Goal: Find specific page/section: Find specific page/section

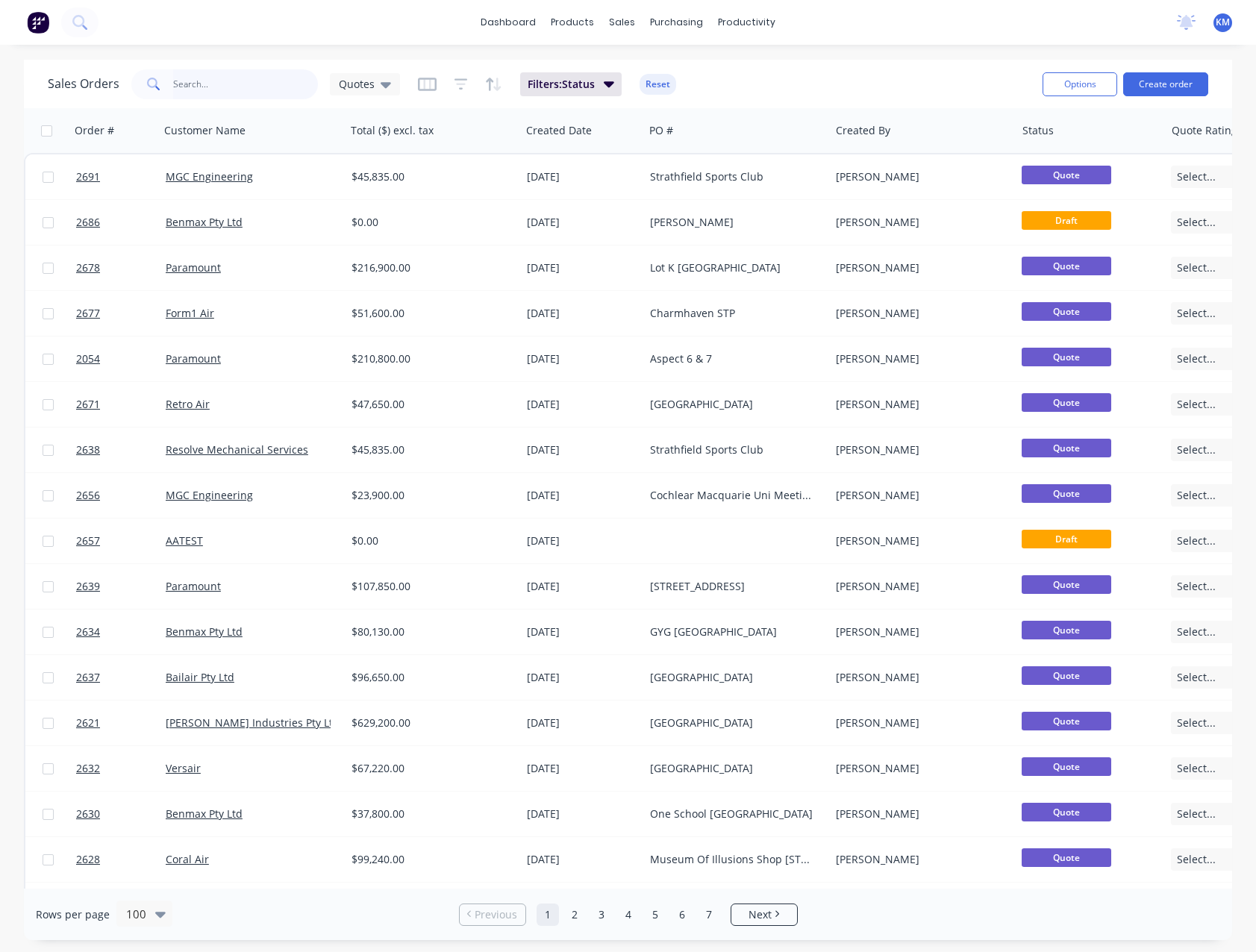
click at [251, 81] on input "text" at bounding box center [246, 84] width 145 height 29
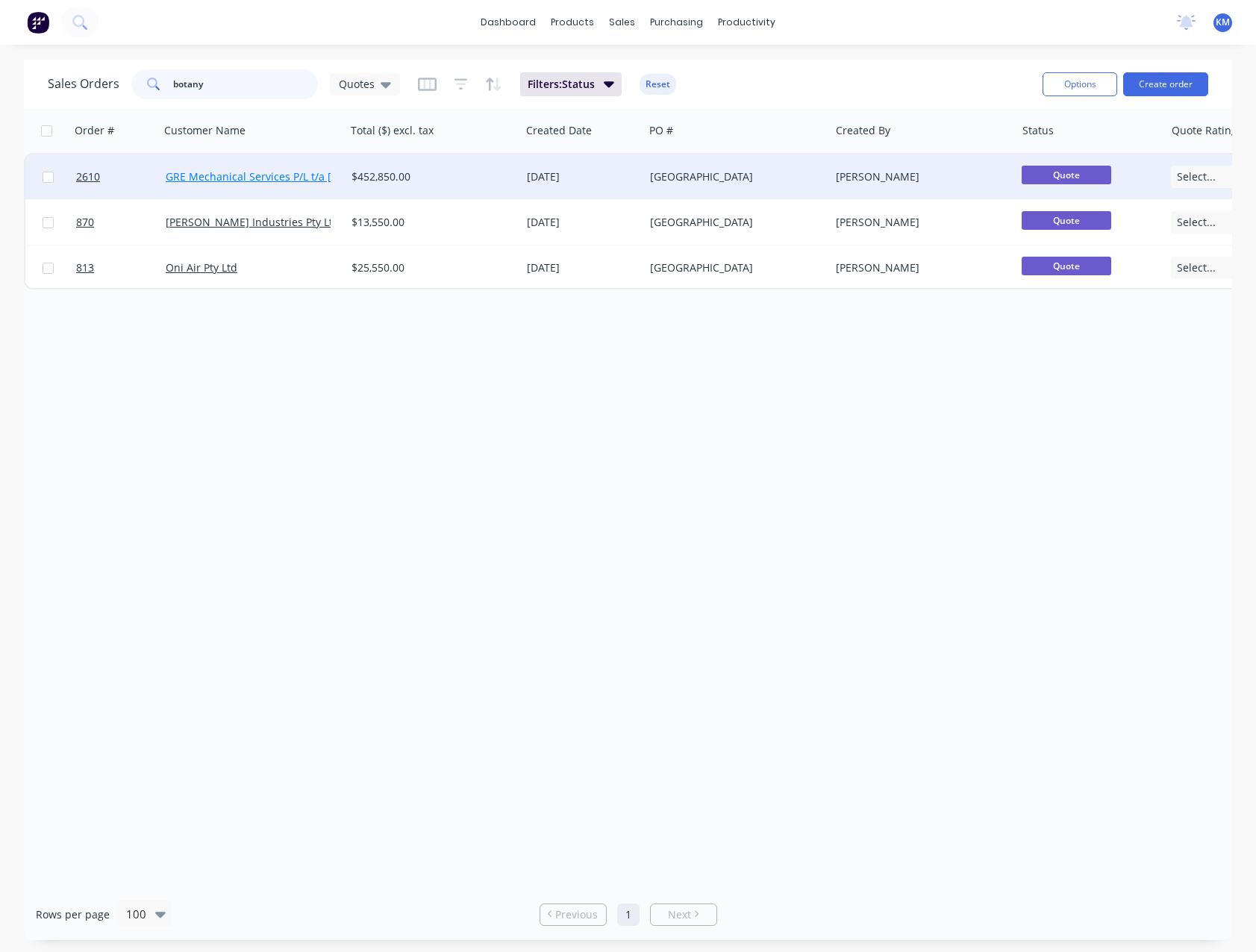
type input "botany"
click at [288, 181] on link "GRE Mechanical Services P/L t/a [PERSON_NAME] & [PERSON_NAME]" at bounding box center [337, 176] width 342 height 14
click at [663, 170] on div "[GEOGRAPHIC_DATA]" at bounding box center [733, 177] width 166 height 15
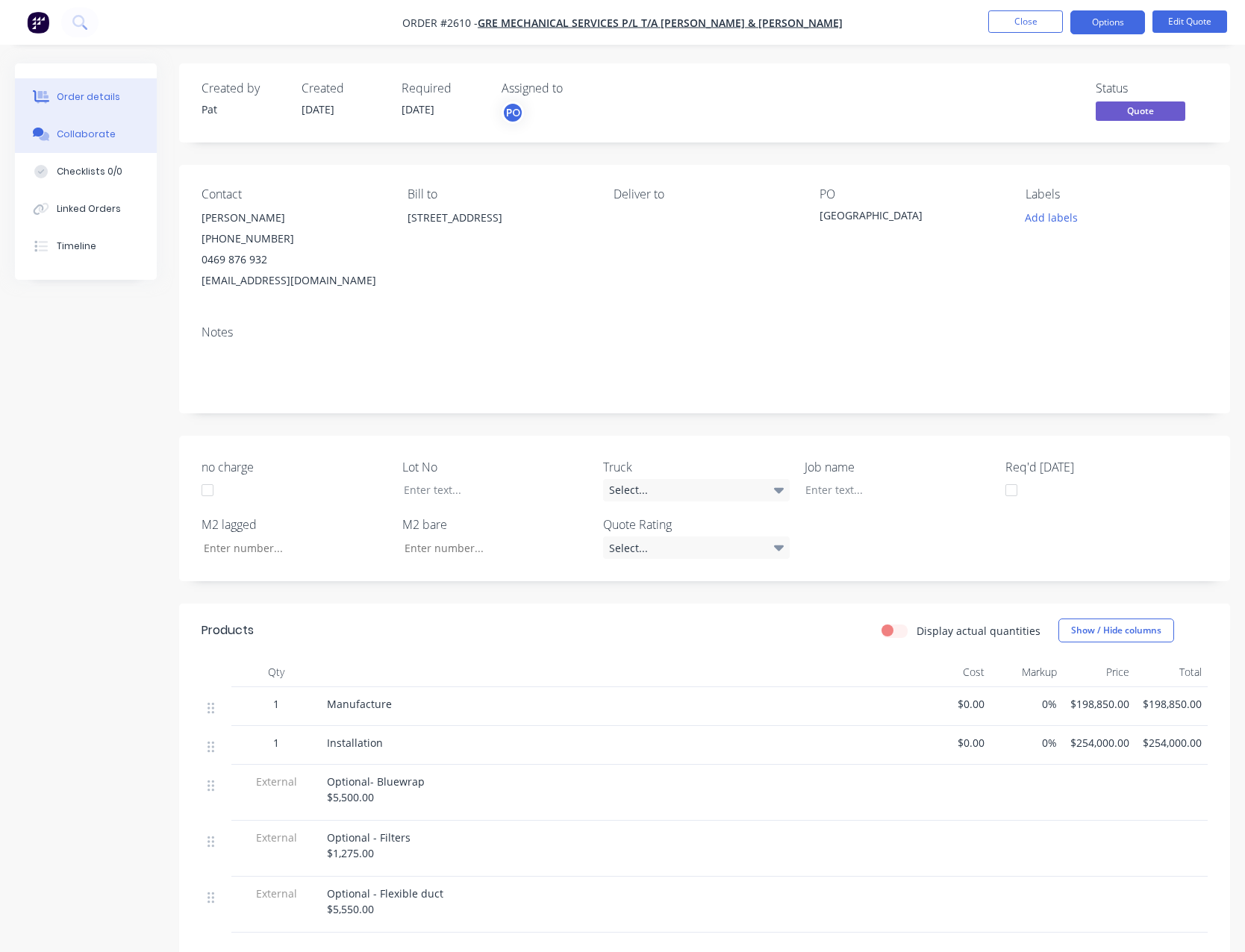
click at [110, 137] on button "Collaborate" at bounding box center [86, 134] width 142 height 38
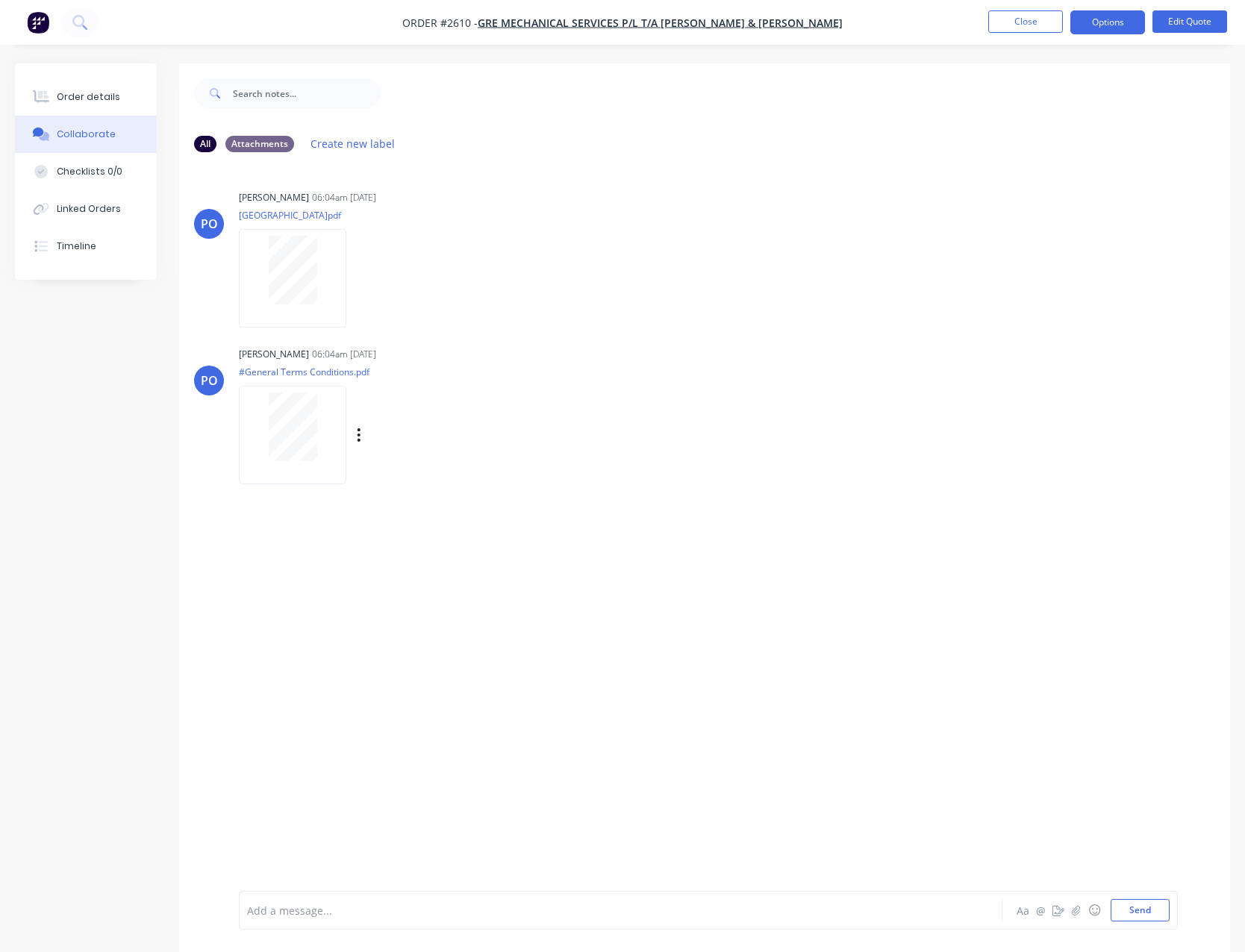
click at [318, 407] on div at bounding box center [293, 427] width 94 height 69
click at [1006, 28] on button "Close" at bounding box center [1025, 21] width 75 height 22
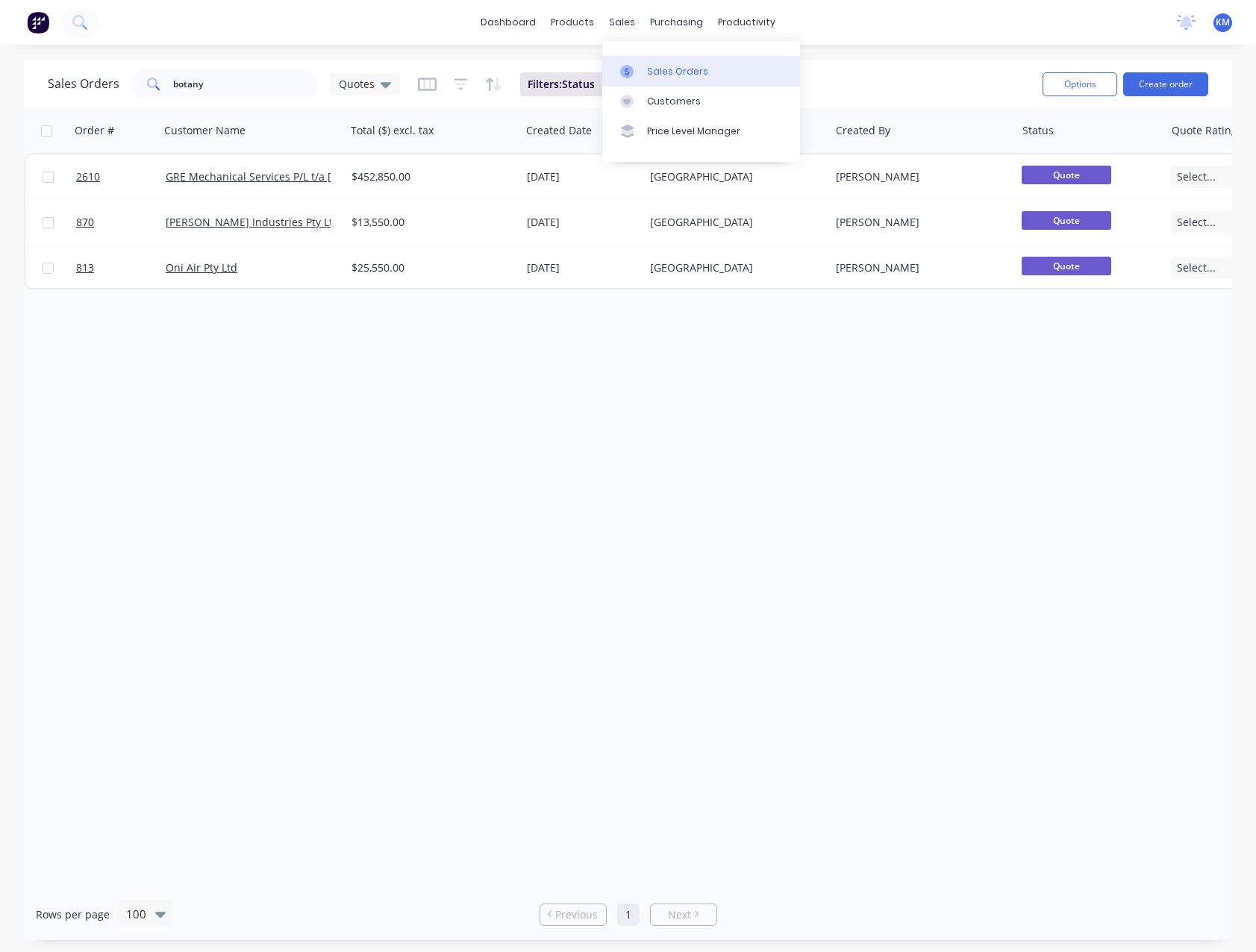
click at [664, 74] on div "Sales Orders" at bounding box center [677, 72] width 62 height 14
click at [231, 92] on input "botany" at bounding box center [246, 84] width 145 height 29
type input "b"
